Goal: Task Accomplishment & Management: Manage account settings

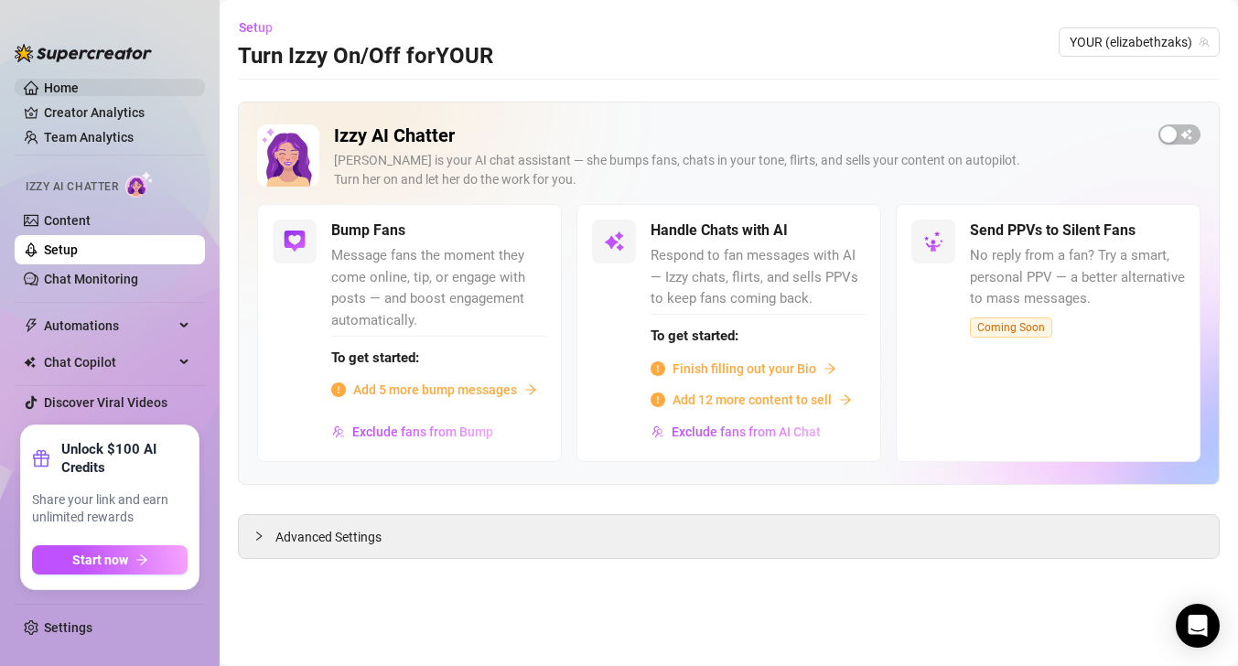
click at [79, 92] on link "Home" at bounding box center [61, 88] width 35 height 15
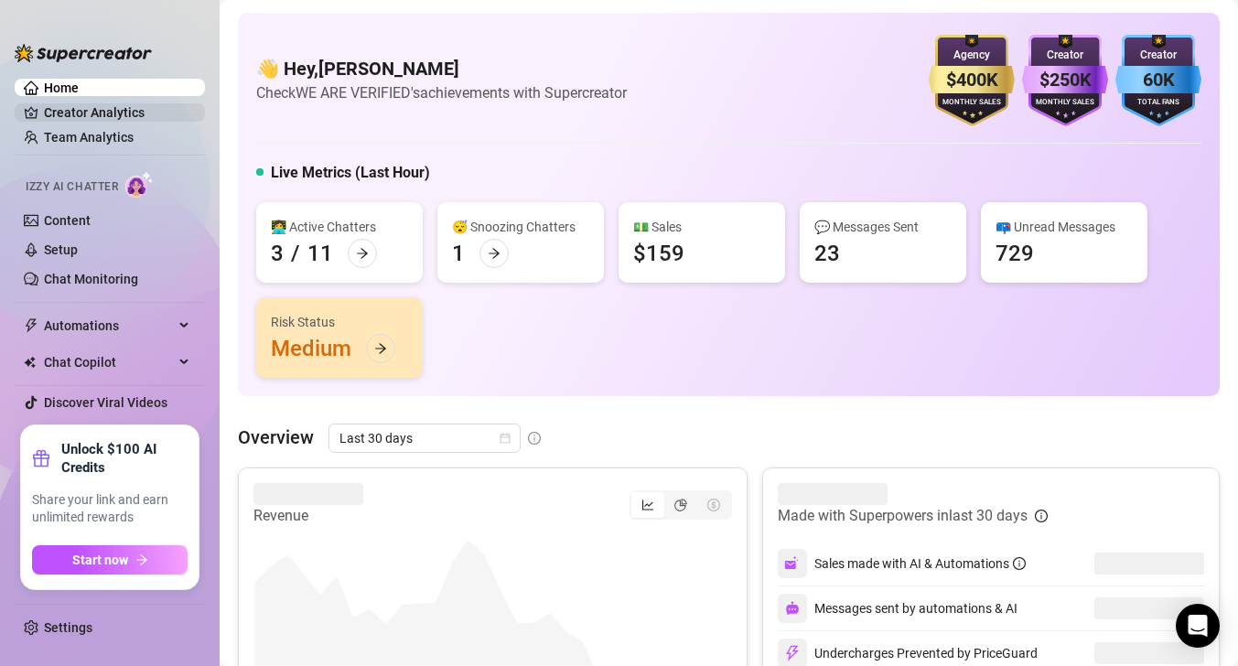
click at [106, 118] on link "Creator Analytics" at bounding box center [117, 112] width 146 height 29
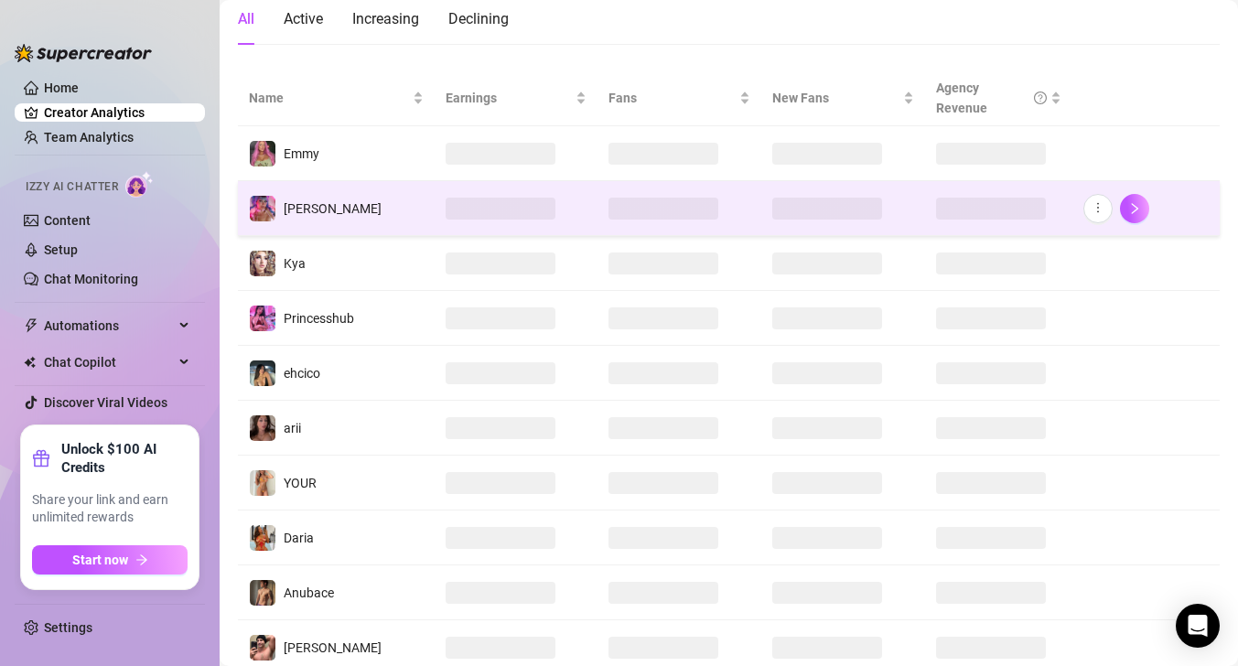
scroll to position [306, 0]
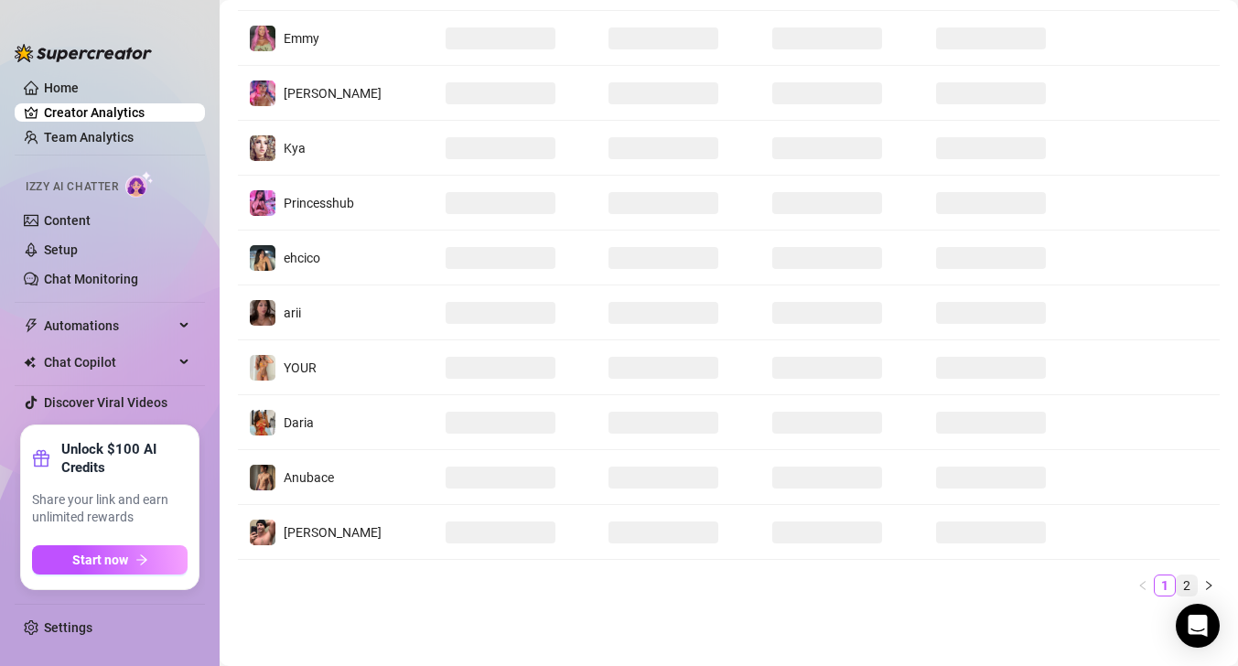
click at [1190, 588] on link "2" at bounding box center [1187, 586] width 20 height 20
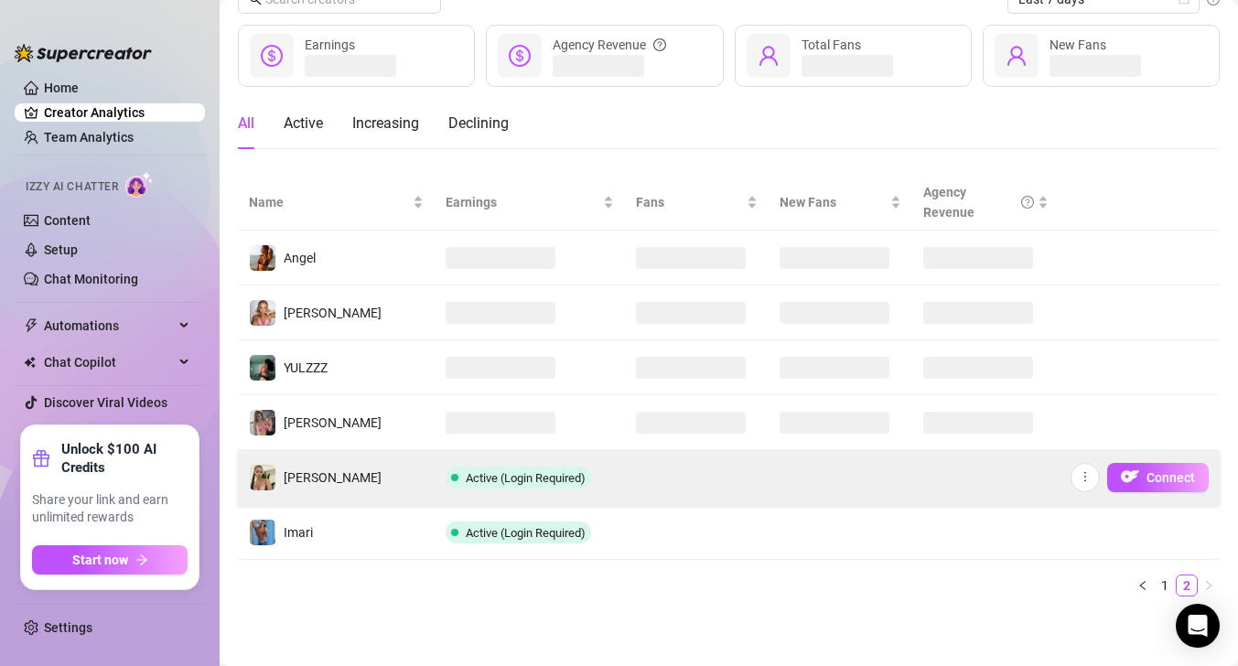
click at [1104, 478] on div "Connect" at bounding box center [1140, 477] width 138 height 29
click at [1070, 479] on td "Connect" at bounding box center [1140, 477] width 160 height 55
click at [1080, 477] on icon "more" at bounding box center [1085, 476] width 13 height 13
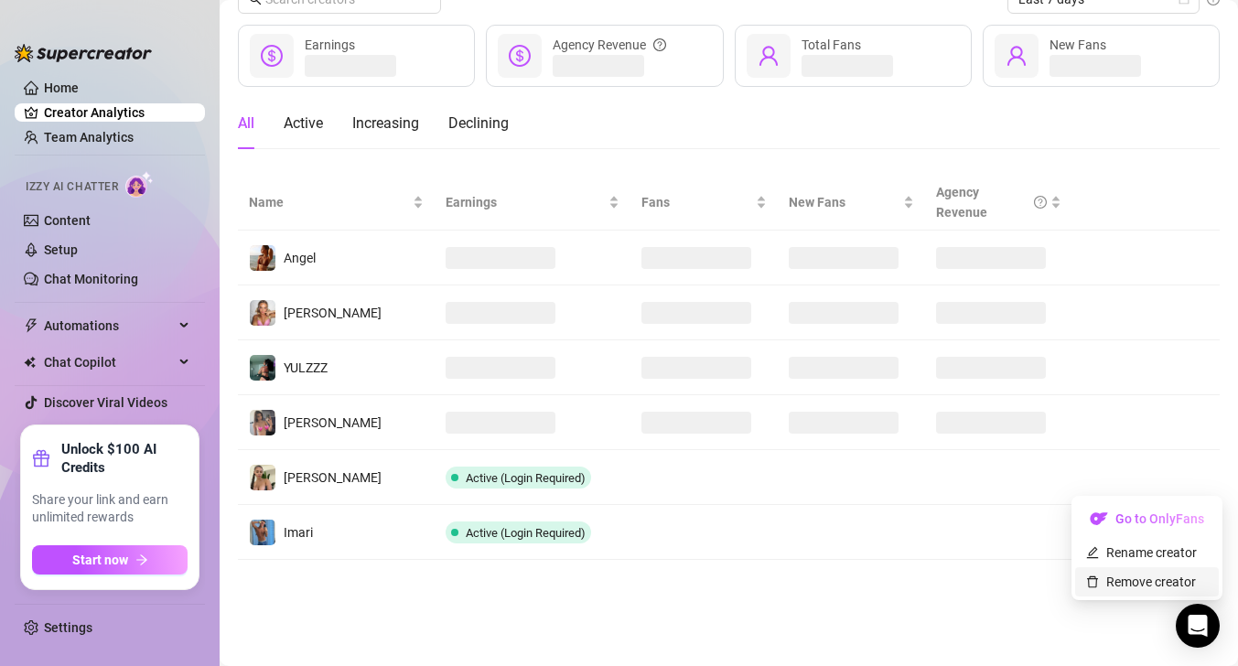
click at [1110, 576] on link "Remove creator" at bounding box center [1141, 582] width 110 height 15
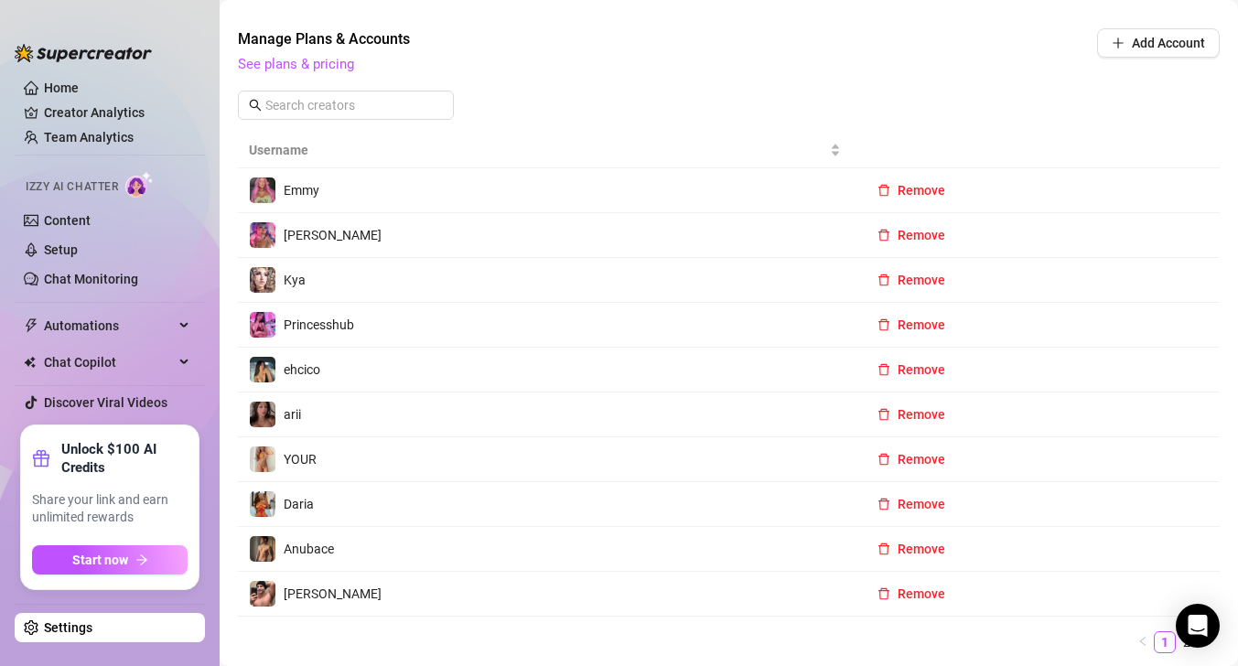
scroll to position [618, 0]
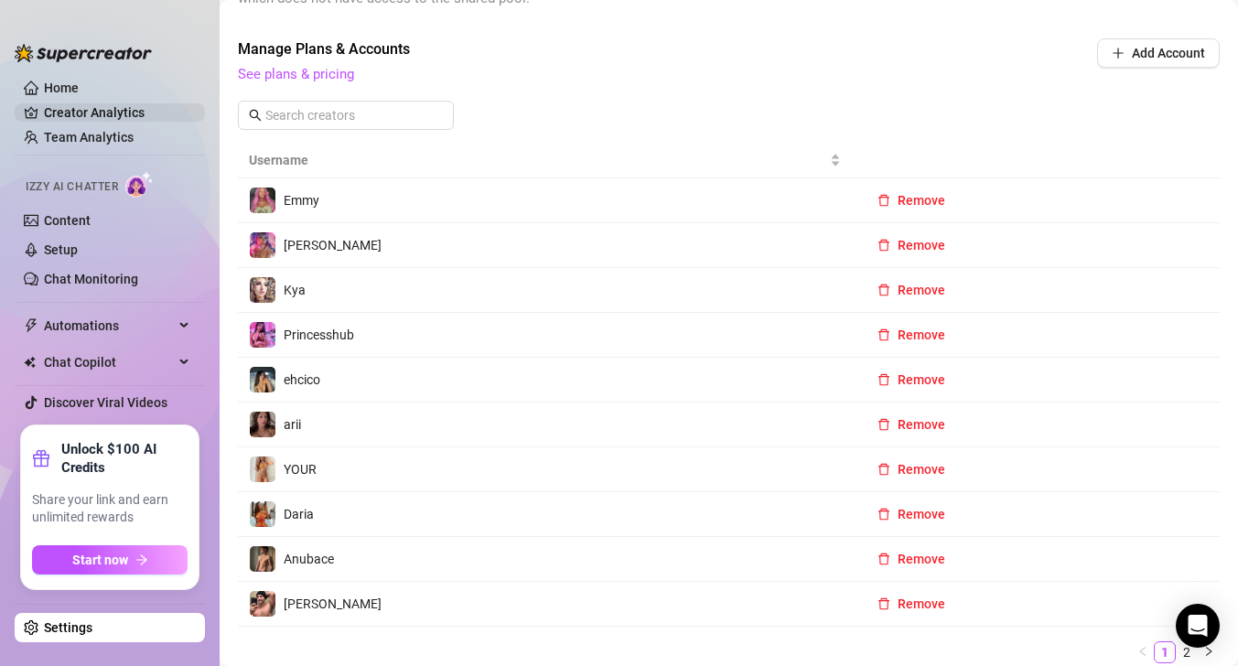
click at [96, 108] on link "Creator Analytics" at bounding box center [117, 112] width 146 height 29
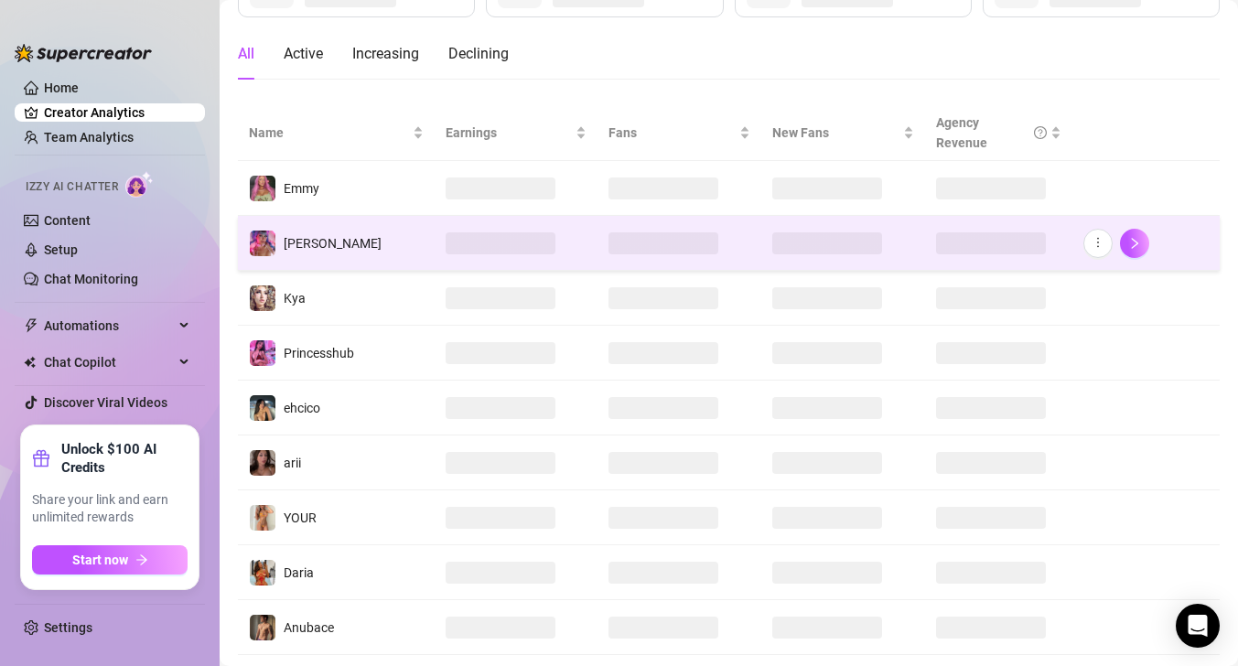
scroll to position [306, 0]
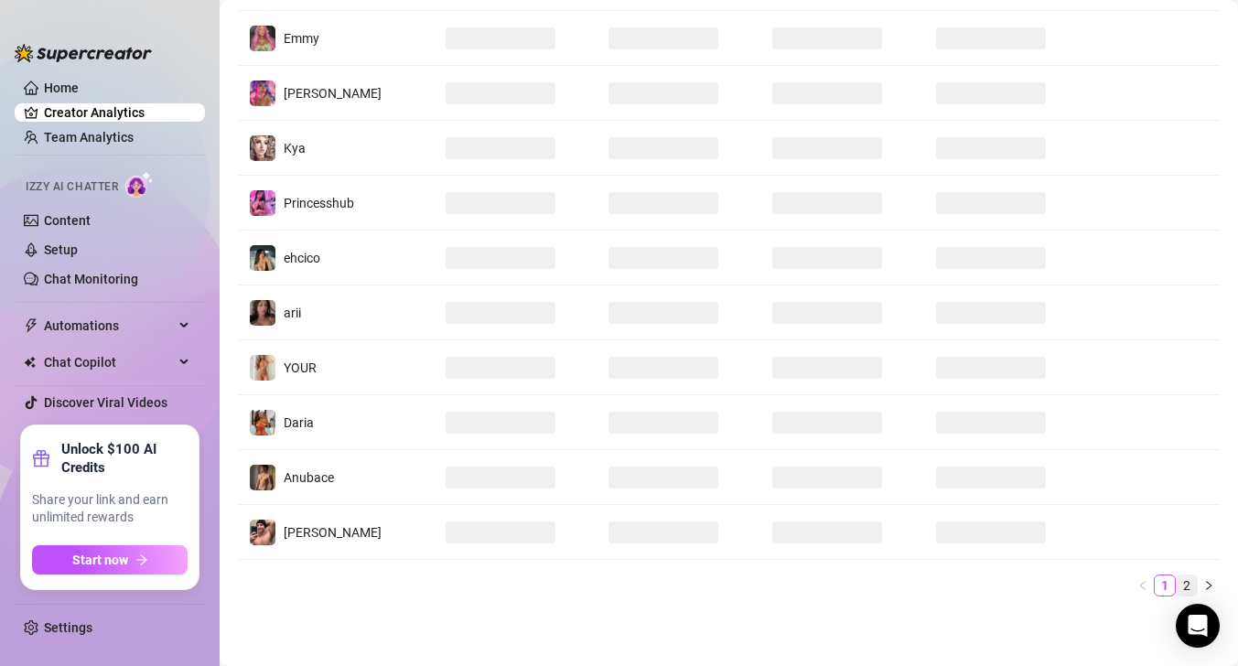
click at [1187, 588] on link "2" at bounding box center [1187, 586] width 20 height 20
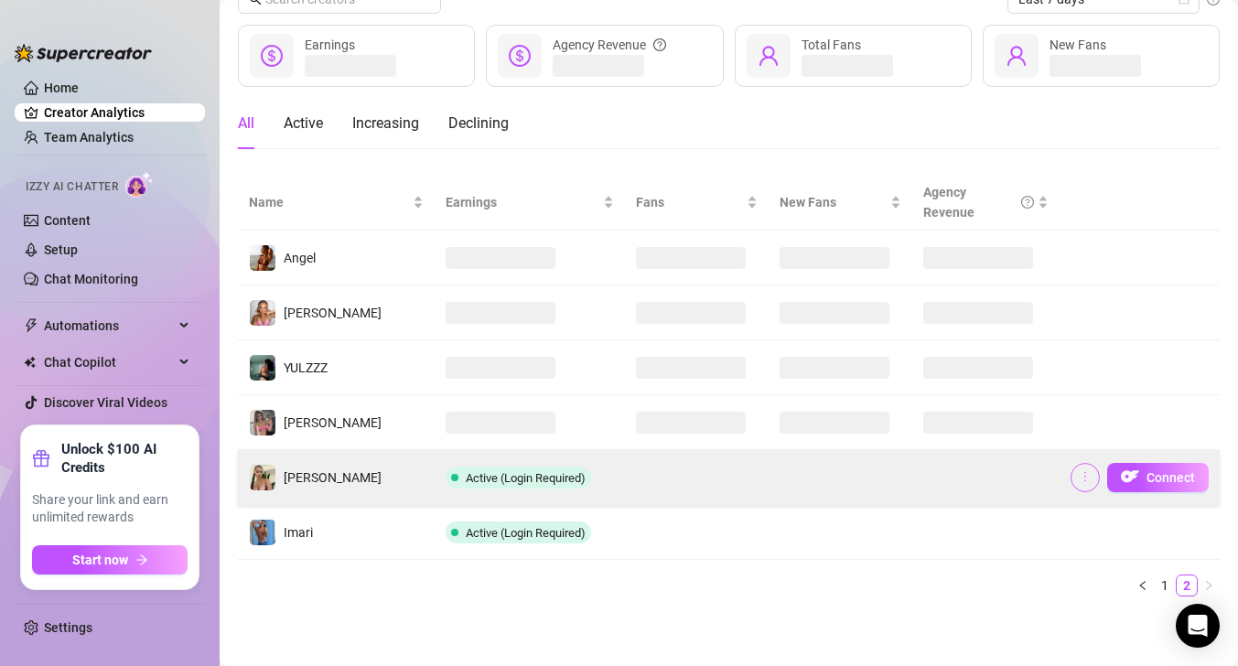
click at [1094, 469] on button "button" at bounding box center [1085, 477] width 29 height 29
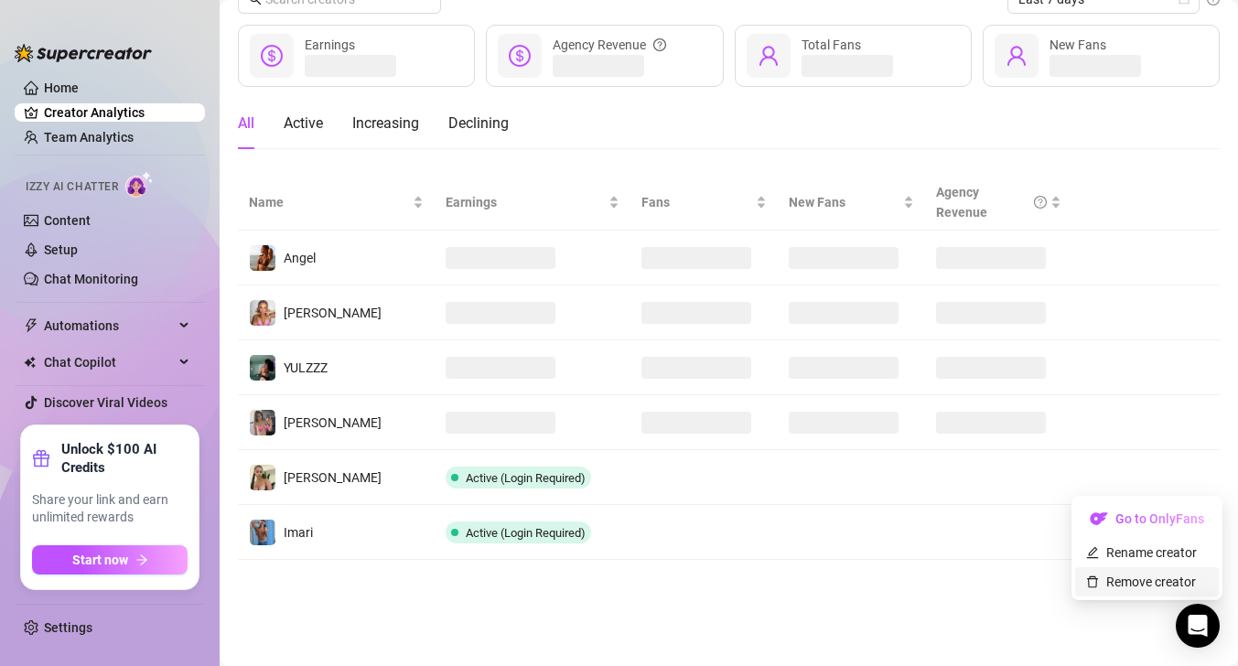
click at [1118, 579] on link "Remove creator" at bounding box center [1141, 582] width 110 height 15
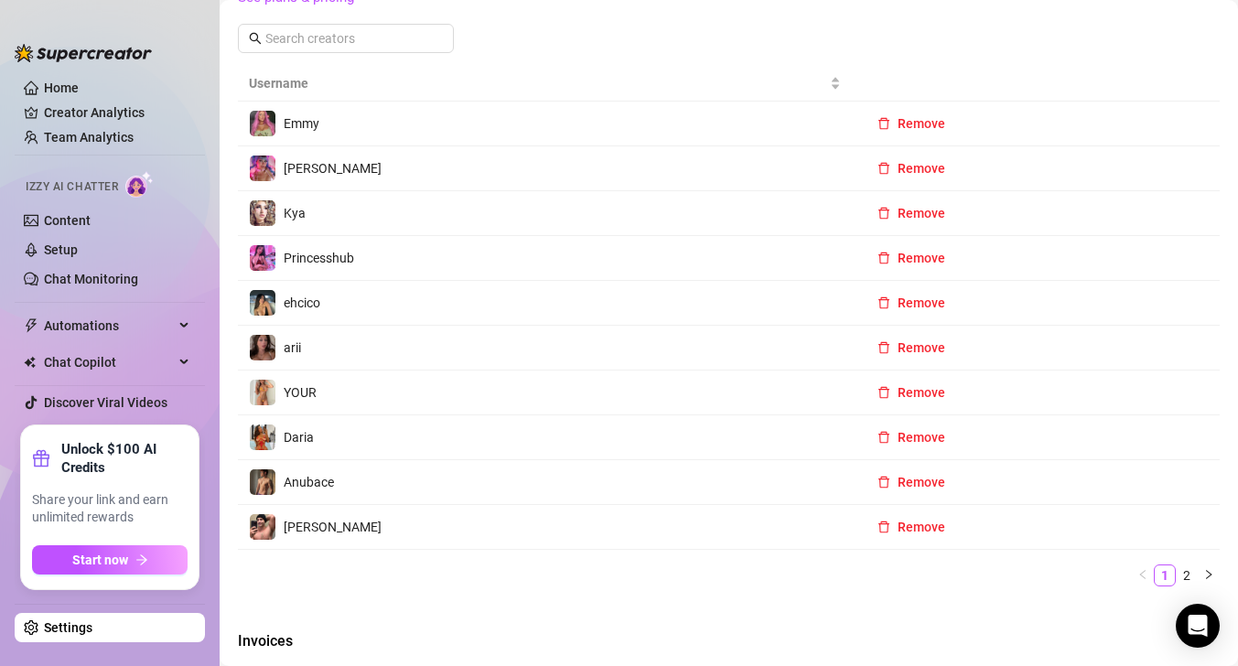
scroll to position [695, 0]
click at [1194, 571] on link "2" at bounding box center [1187, 575] width 20 height 20
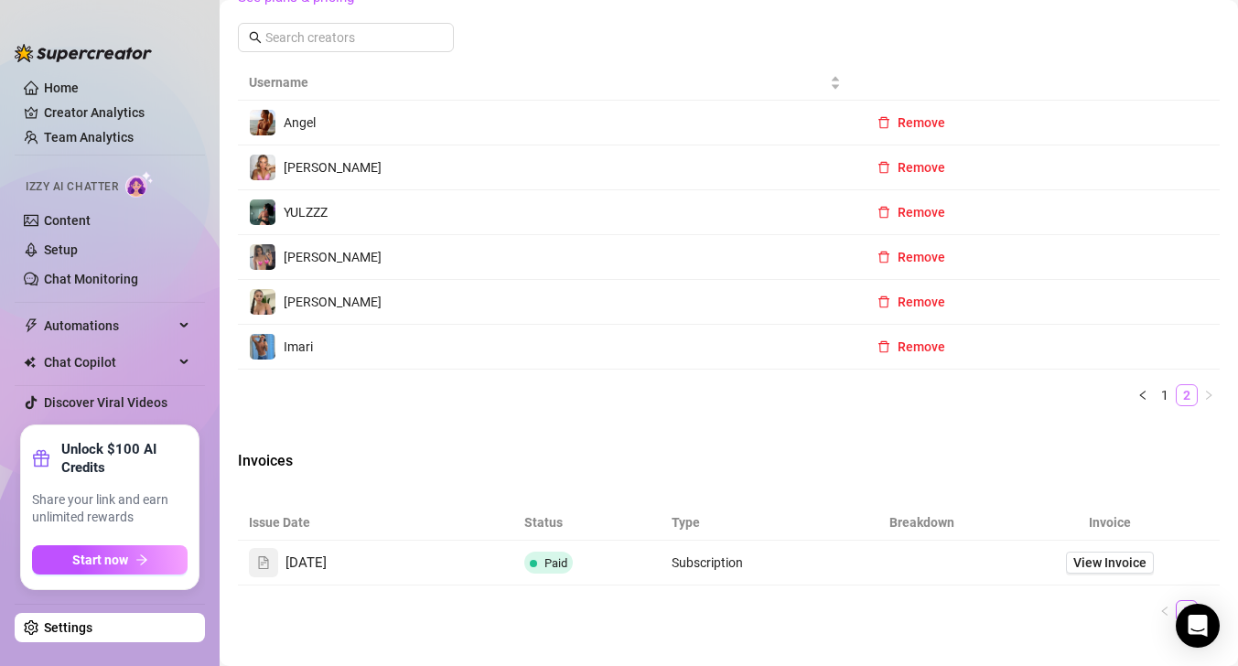
scroll to position [749, 0]
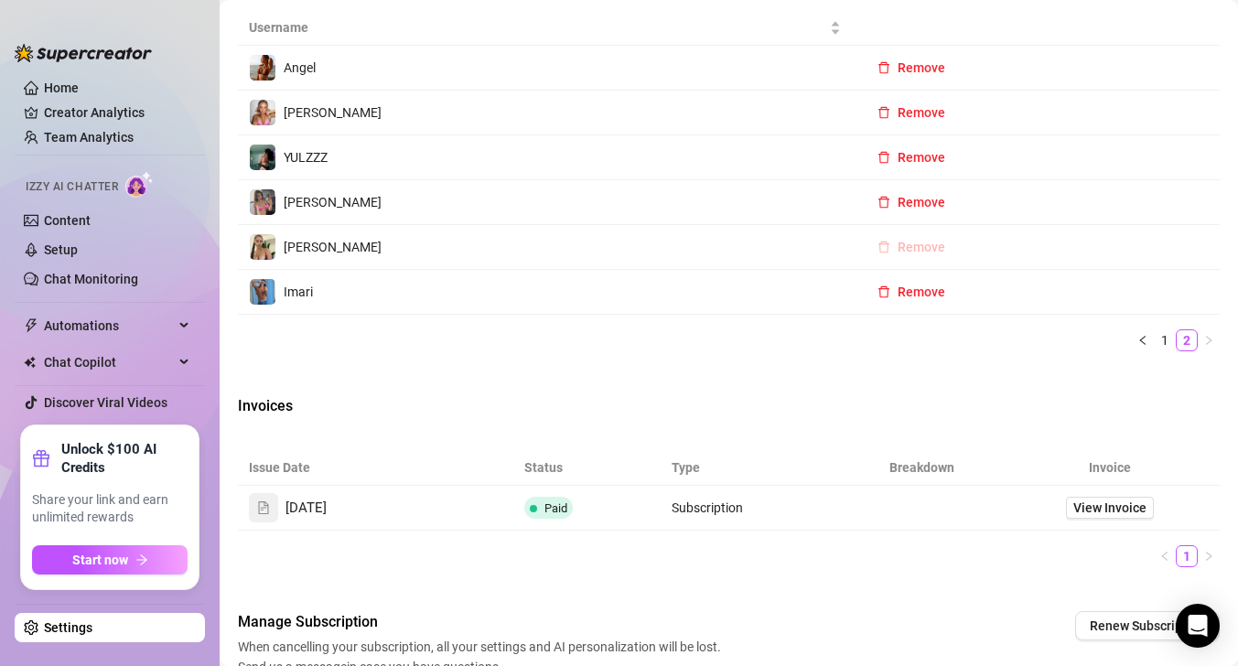
click at [930, 253] on span "Remove" at bounding box center [922, 247] width 48 height 15
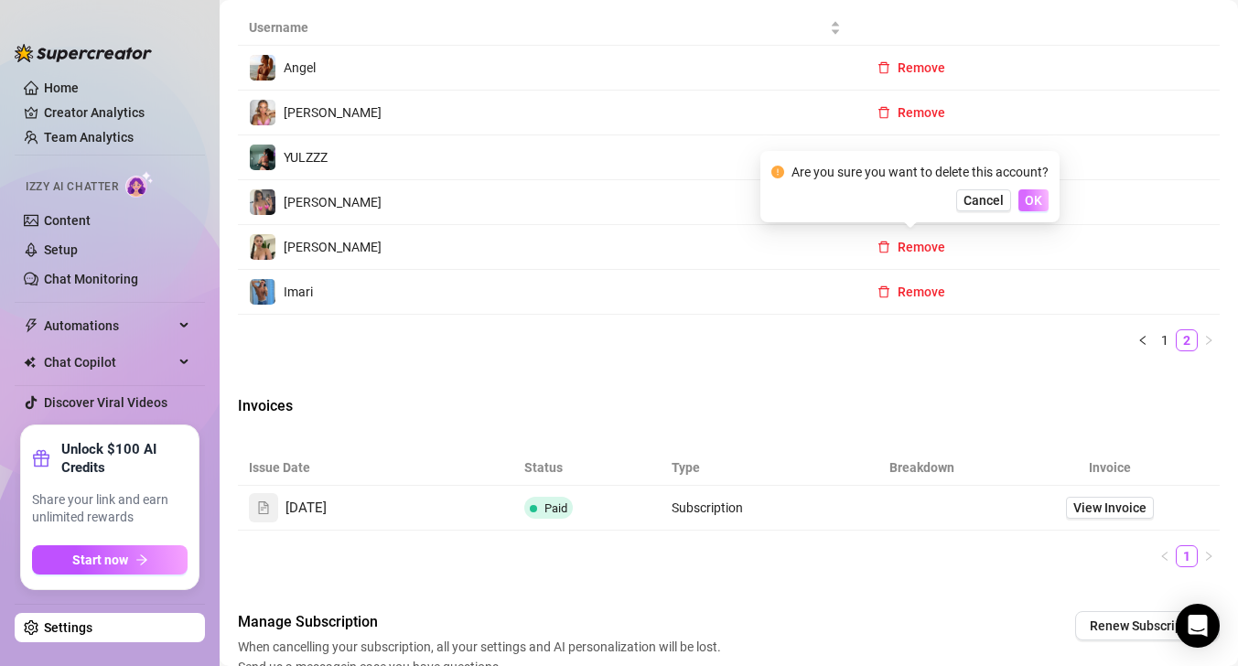
click at [1027, 199] on span "OK" at bounding box center [1033, 200] width 17 height 15
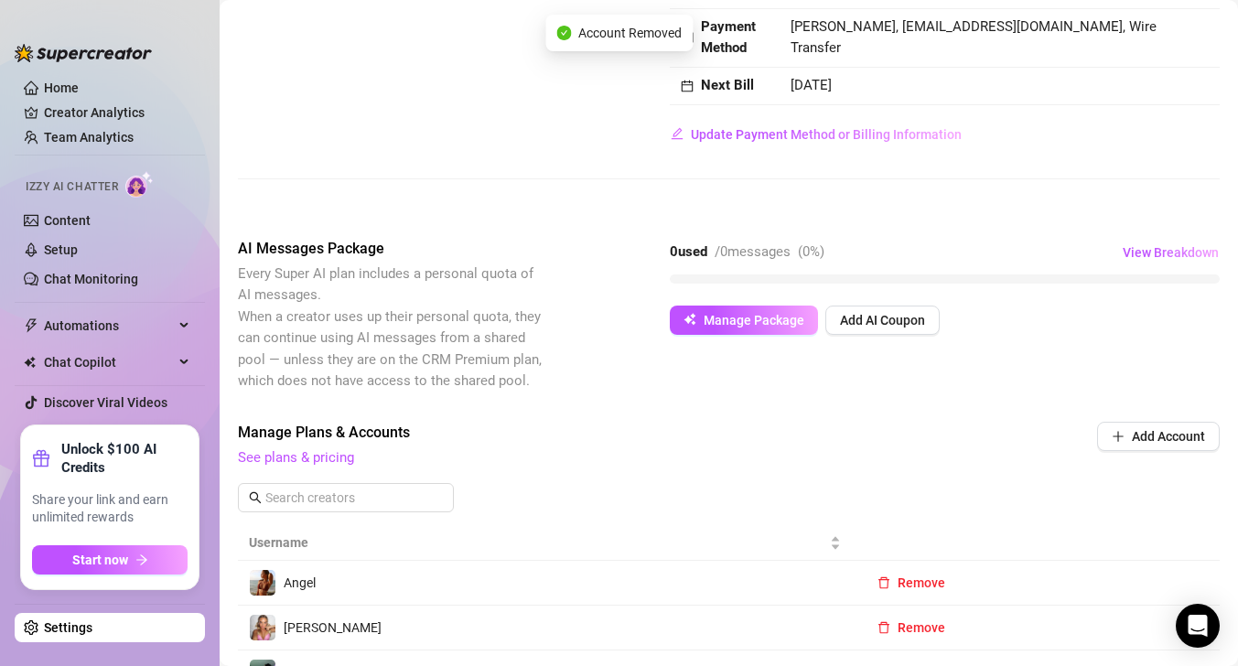
scroll to position [0, 0]
